Goal: Task Accomplishment & Management: Use online tool/utility

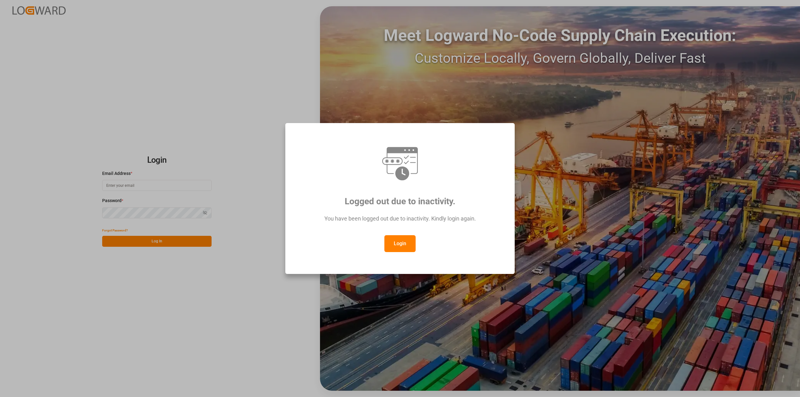
click at [406, 240] on button "Login" at bounding box center [400, 243] width 31 height 17
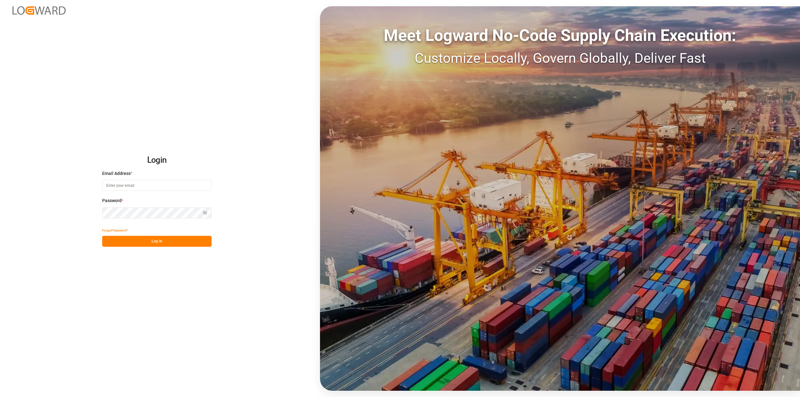
click at [169, 185] on input at bounding box center [156, 185] width 109 height 11
type input "Michael.ziegler@compo-expert.com"
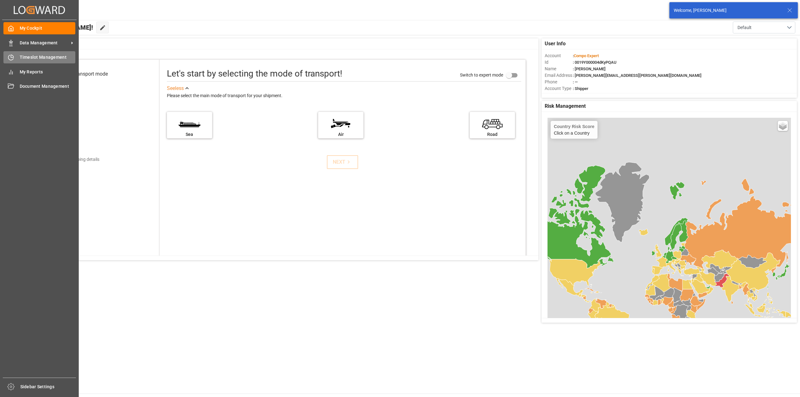
click at [11, 57] on icon at bounding box center [12, 56] width 3 height 3
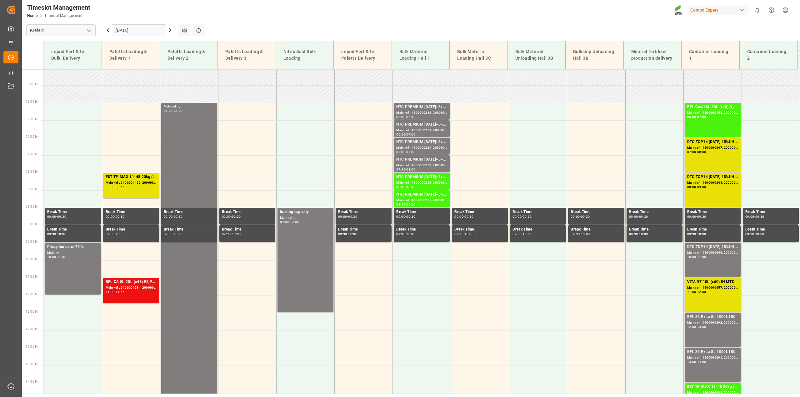
scroll to position [118, 0]
